Goal: Task Accomplishment & Management: Use online tool/utility

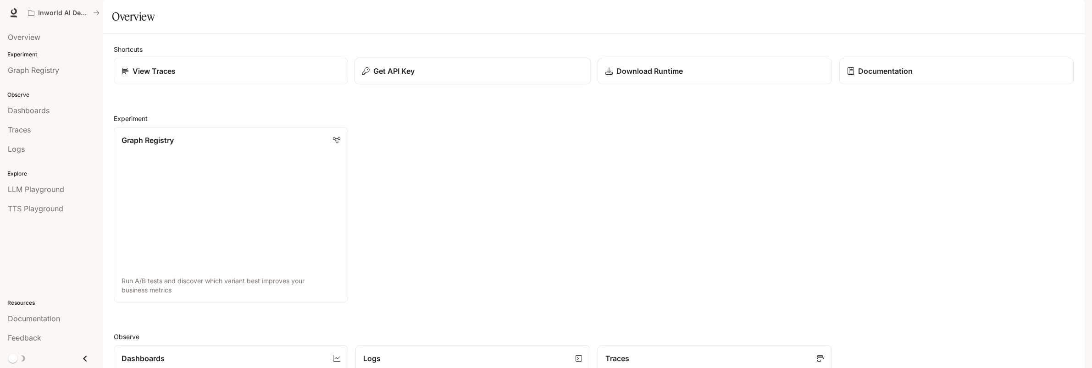
click at [392, 77] on p "Get API Key" at bounding box center [393, 71] width 41 height 11
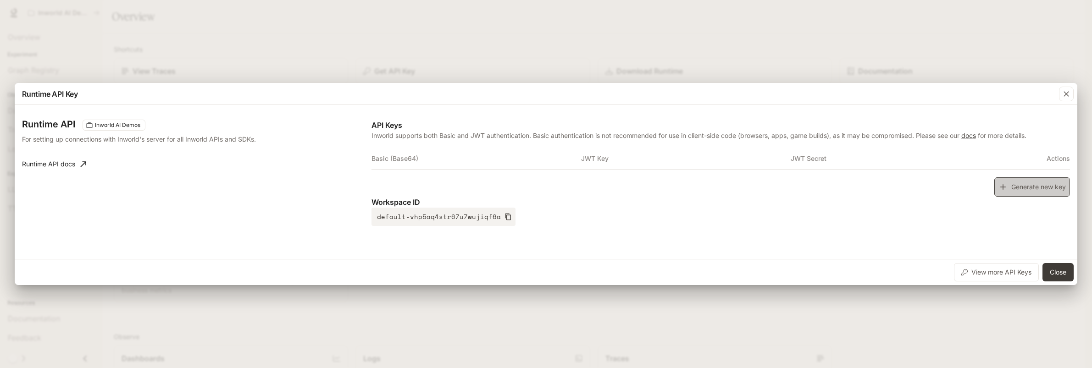
click at [1024, 188] on button "Generate new key" at bounding box center [1032, 187] width 76 height 20
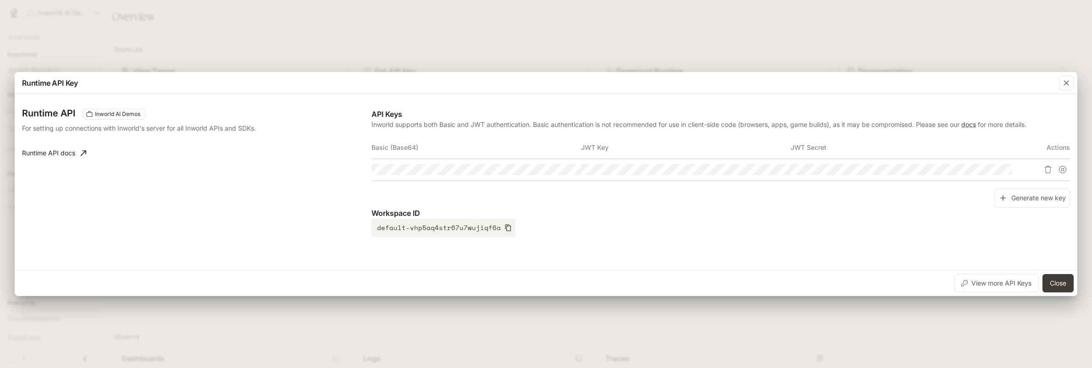
scroll to position [0, 23]
click at [608, 160] on td at bounding box center [686, 170] width 210 height 22
click at [549, 169] on icon "button" at bounding box center [545, 170] width 7 height 6
click at [549, 169] on icon "button" at bounding box center [545, 169] width 7 height 7
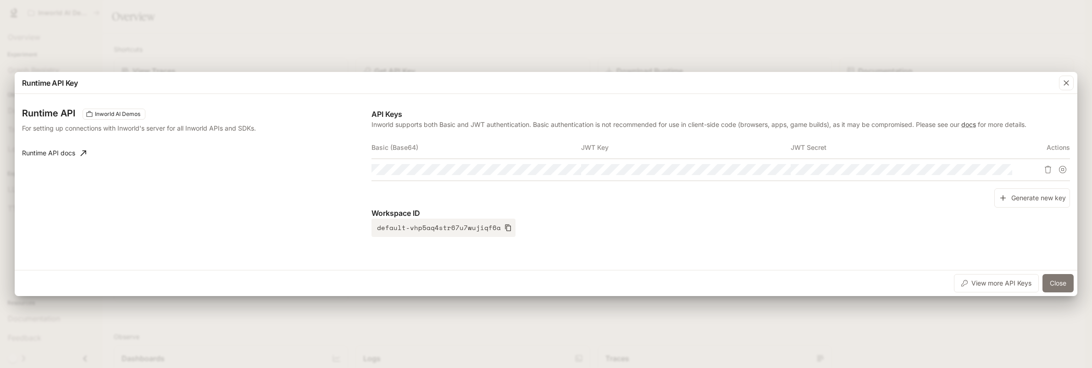
click at [1060, 283] on button "Close" at bounding box center [1057, 283] width 31 height 18
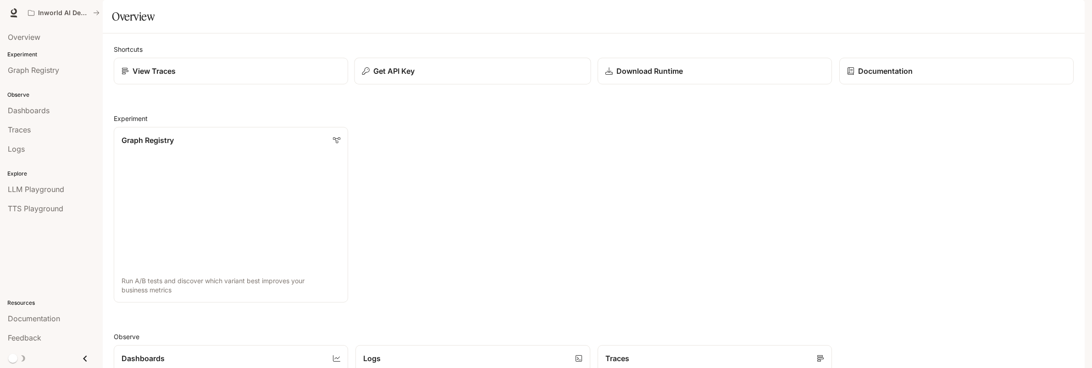
click at [488, 77] on div "Get API Key" at bounding box center [472, 71] width 221 height 11
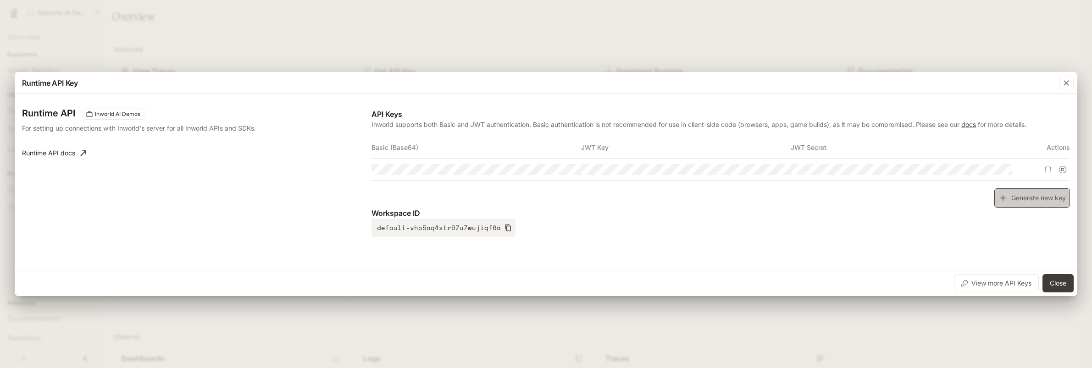
click at [1023, 197] on button "Generate new key" at bounding box center [1032, 198] width 76 height 20
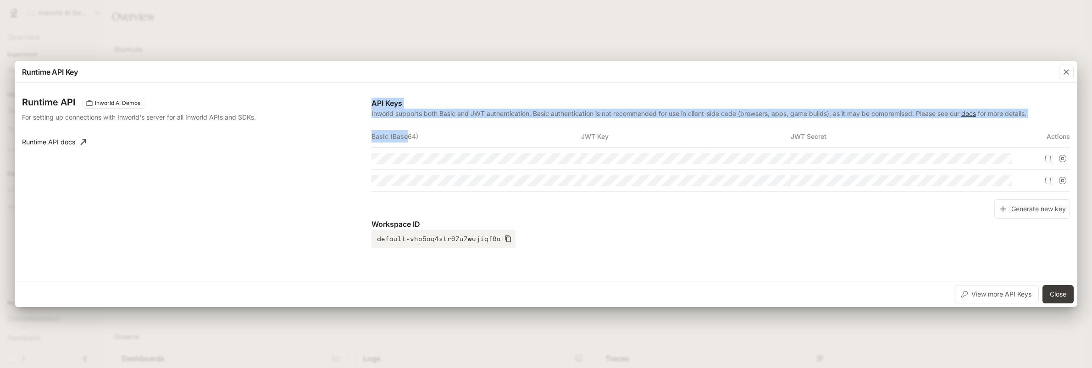
drag, startPoint x: 370, startPoint y: 138, endPoint x: 407, endPoint y: 135, distance: 37.7
click at [407, 135] on div "Runtime API Inworld AI Demos For setting up connections with Inworld's server f…" at bounding box center [546, 182] width 1048 height 191
click at [404, 136] on th "Basic (Base64)" at bounding box center [476, 137] width 210 height 22
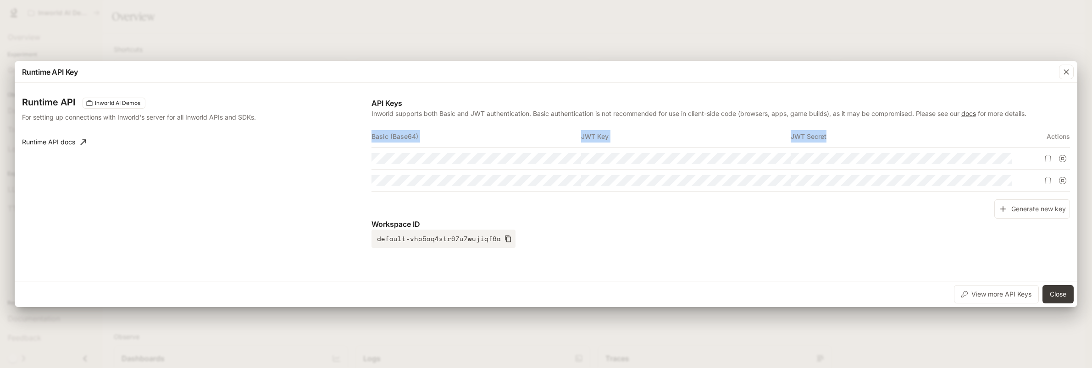
drag, startPoint x: 371, startPoint y: 135, endPoint x: 879, endPoint y: 140, distance: 507.7
click at [891, 141] on tr "Basic (Base64) JWT Key JWT Secret Actions" at bounding box center [720, 137] width 698 height 22
copy tr "Basic (Base64) JWT Key JWT Secret"
drag, startPoint x: 0, startPoint y: 274, endPoint x: 385, endPoint y: 105, distance: 420.7
click at [375, 120] on div "API Keys Inworld supports both Basic and JWT authentication. Basic authenticati…" at bounding box center [720, 173] width 698 height 150
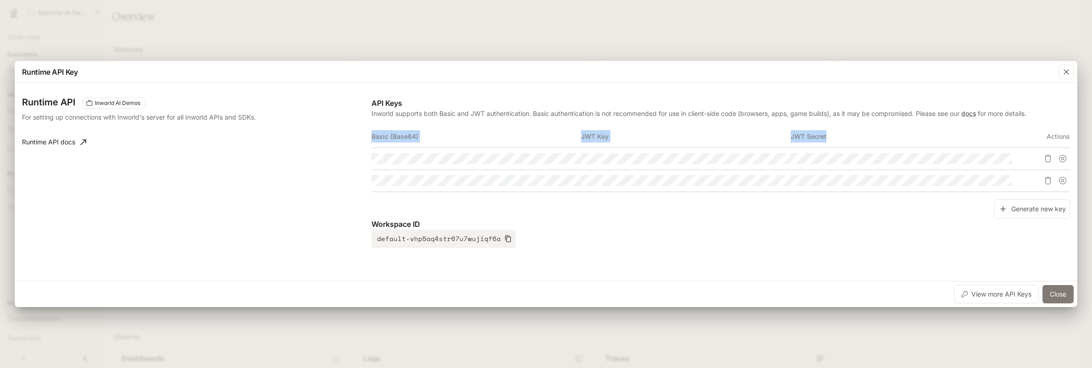
click at [1044, 293] on button "Close" at bounding box center [1057, 294] width 31 height 18
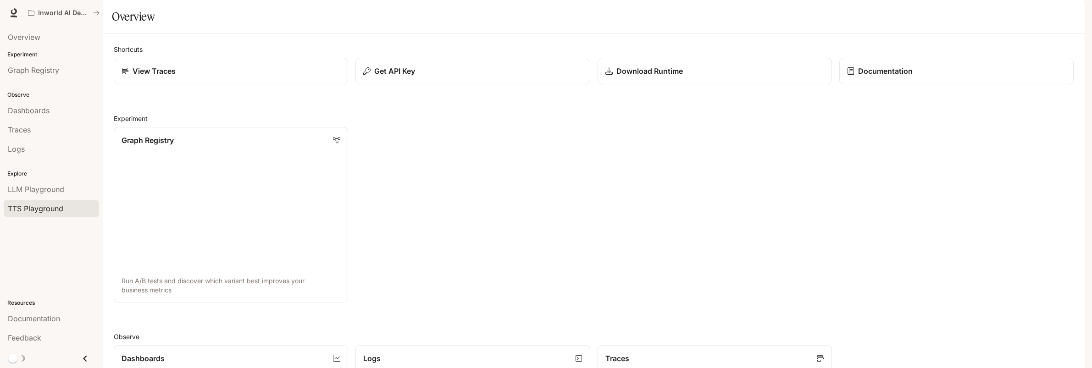
click at [40, 210] on span "TTS Playground" at bounding box center [35, 208] width 55 height 11
